Goal: Task Accomplishment & Management: Use online tool/utility

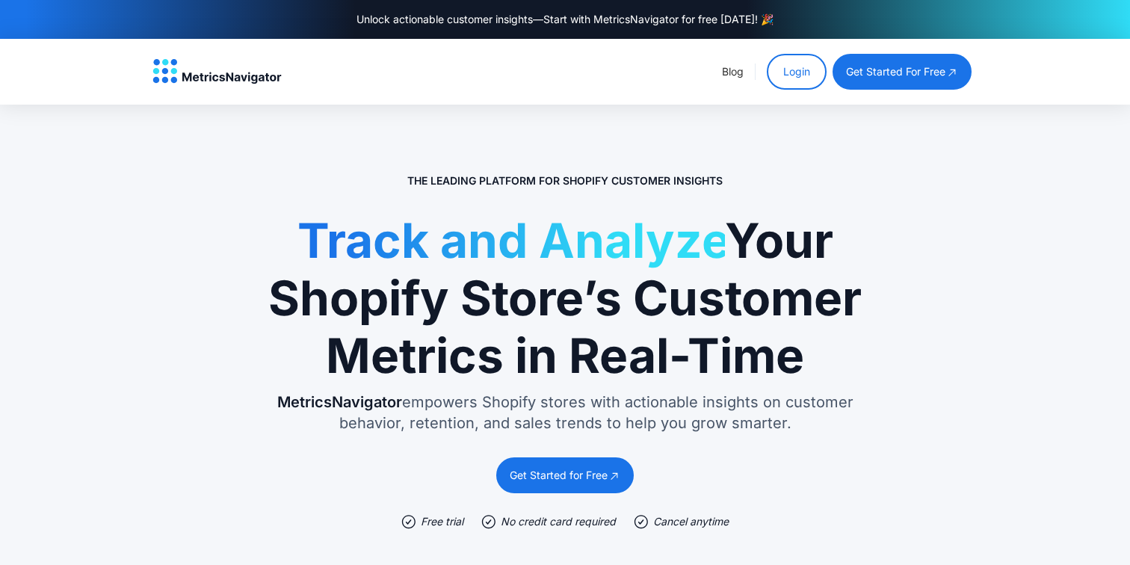
click at [801, 68] on link "Login" at bounding box center [797, 72] width 60 height 36
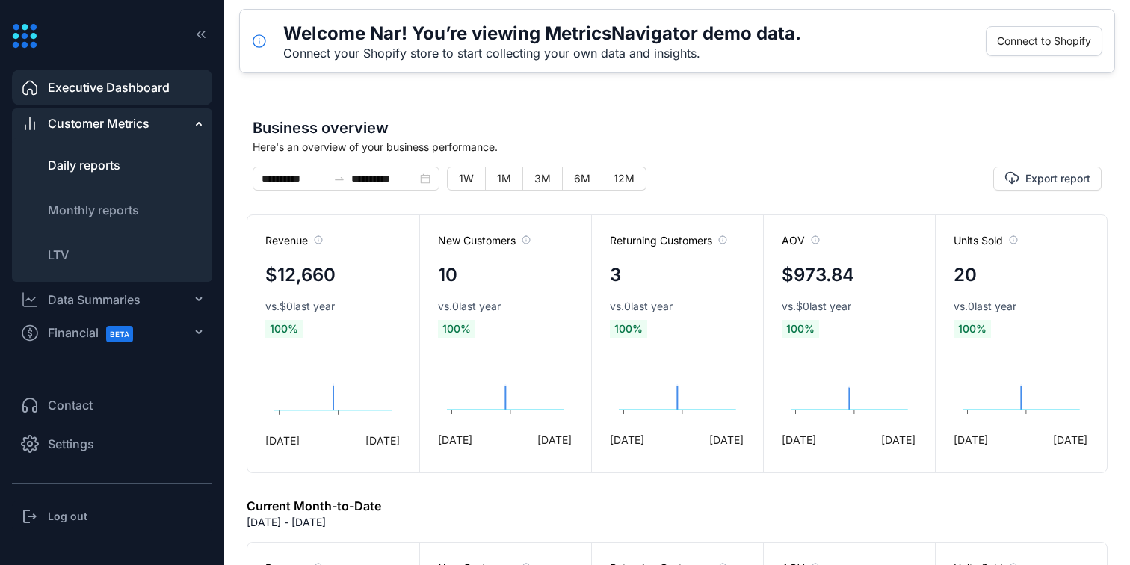
click at [123, 153] on li "Daily reports" at bounding box center [112, 165] width 200 height 36
